Goal: Navigation & Orientation: Find specific page/section

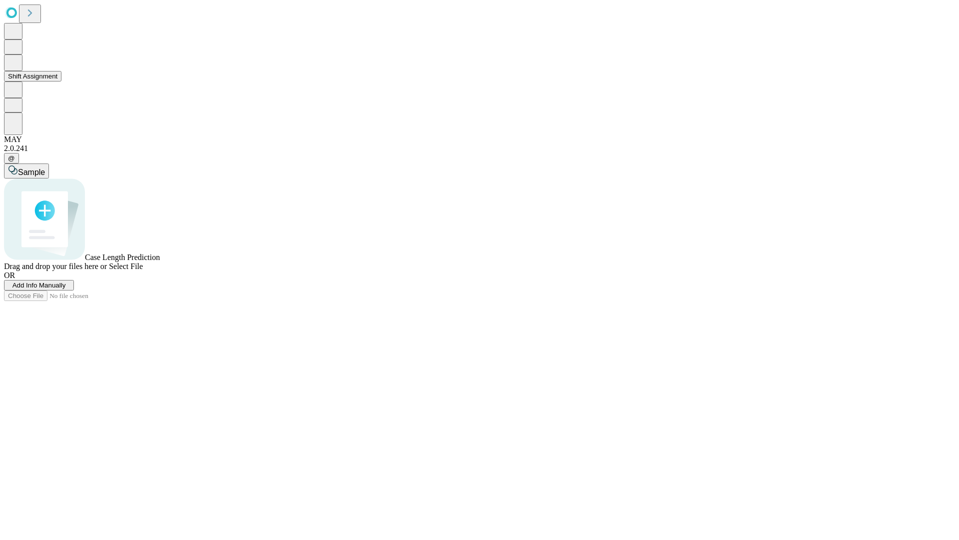
click at [61, 81] on button "Shift Assignment" at bounding box center [32, 76] width 57 height 10
